Goal: Task Accomplishment & Management: Manage account settings

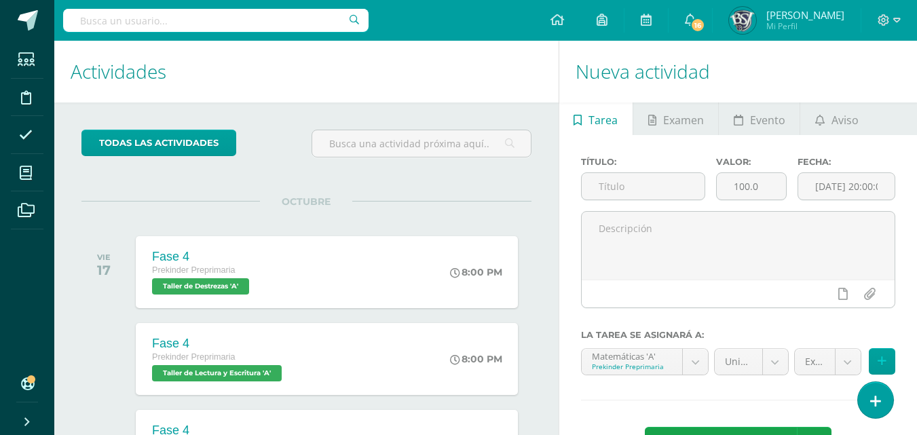
click at [877, 20] on div at bounding box center [890, 20] width 56 height 41
click at [884, 21] on icon at bounding box center [884, 20] width 12 height 12
click at [894, 23] on icon at bounding box center [897, 20] width 7 height 12
click at [834, 76] on span "Configuración" at bounding box center [855, 73] width 63 height 13
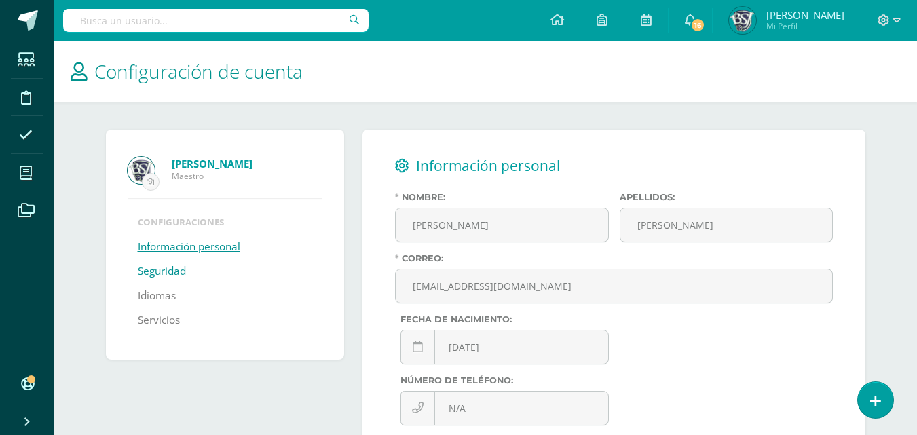
click at [175, 272] on link "Seguridad" at bounding box center [162, 271] width 48 height 24
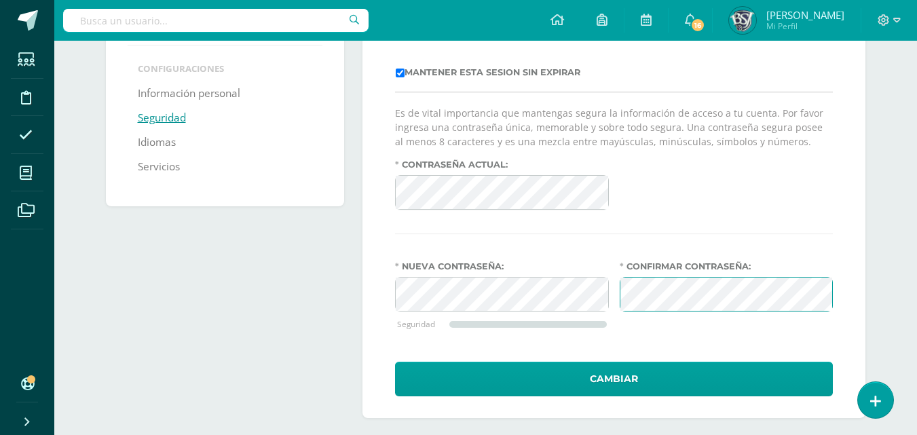
scroll to position [164, 0]
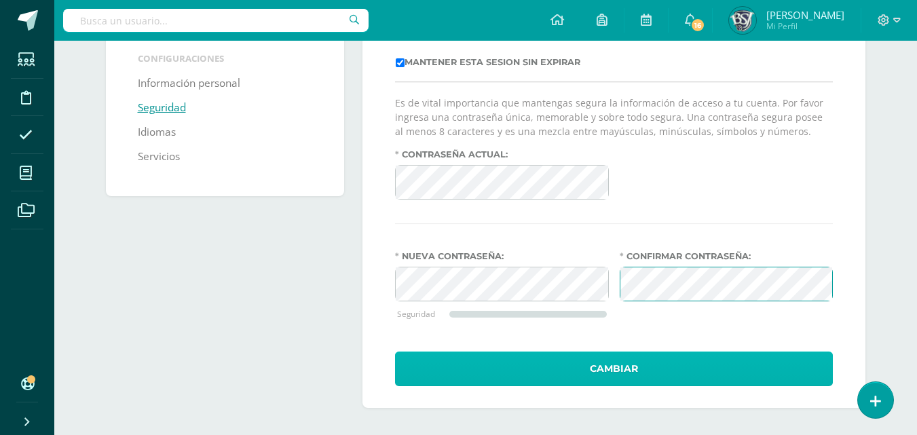
click at [612, 368] on button "Cambiar" at bounding box center [614, 369] width 438 height 35
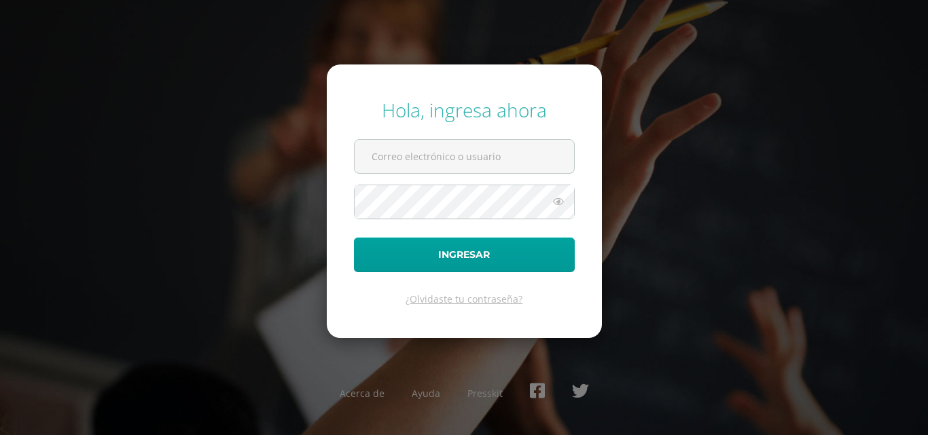
type input "mmaldonado@bilinguesanjuan.edu.gt"
click at [560, 203] on icon at bounding box center [558, 202] width 18 height 16
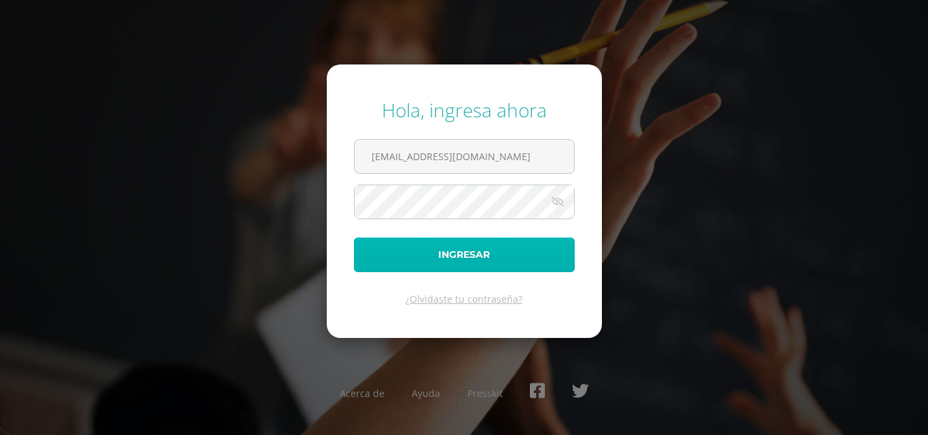
click at [499, 251] on button "Ingresar" at bounding box center [464, 255] width 221 height 35
